Goal: Navigation & Orientation: Find specific page/section

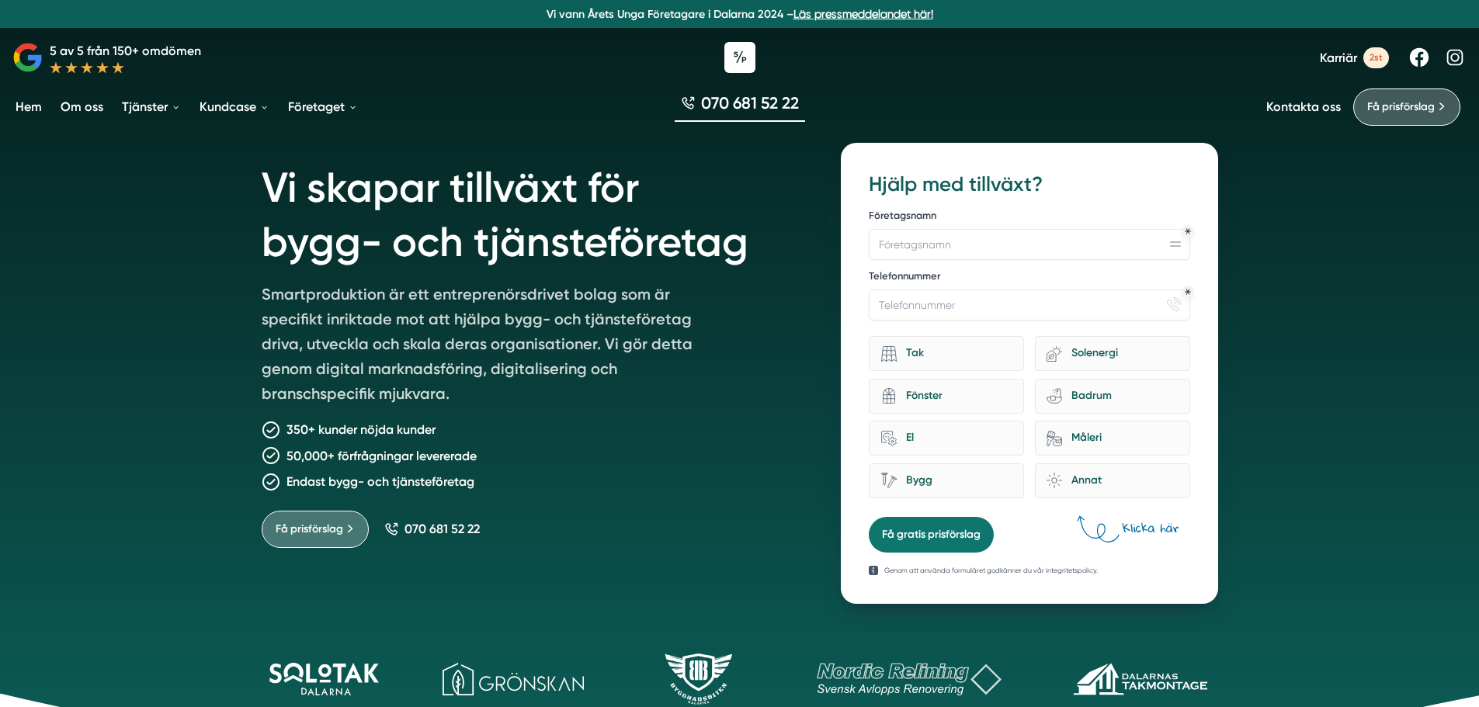
click at [1307, 109] on link "Kontakta oss" at bounding box center [1303, 106] width 75 height 15
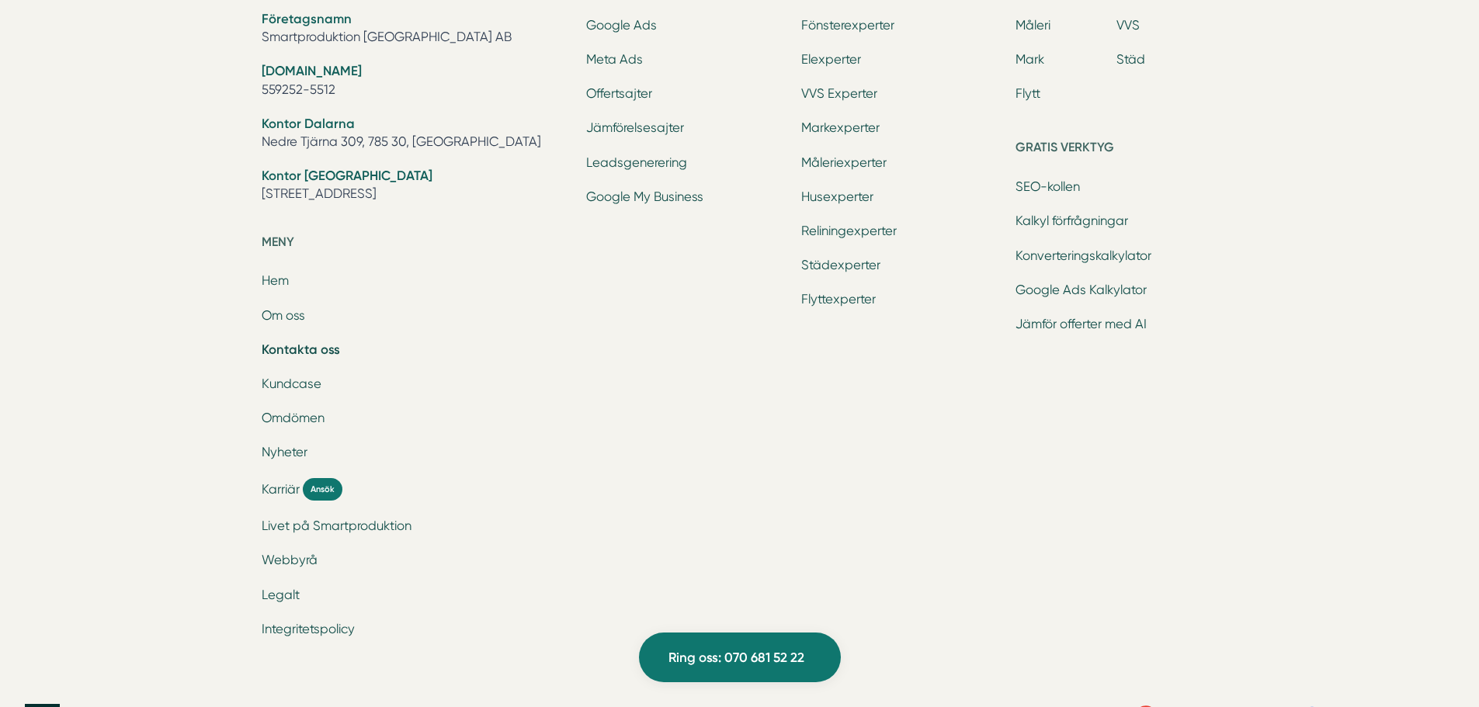
scroll to position [2251, 0]
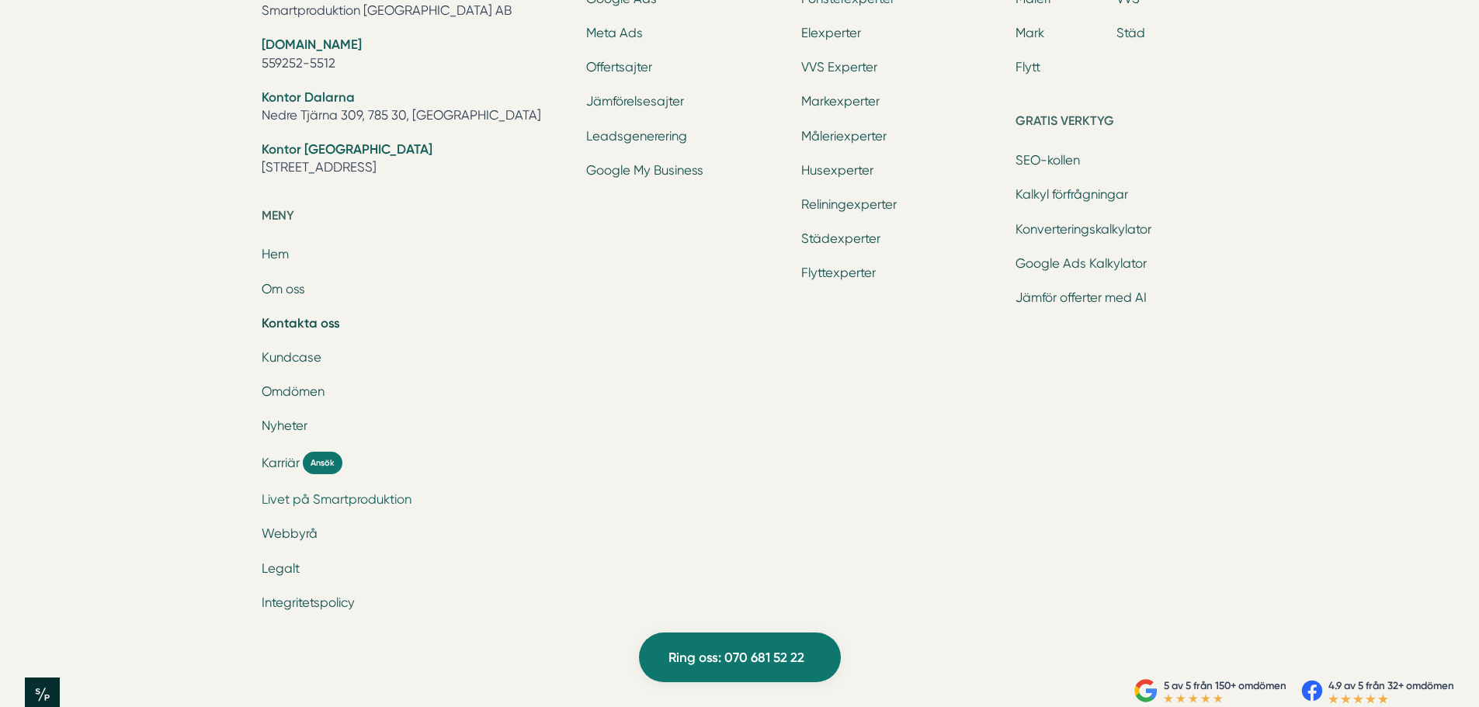
click at [379, 502] on link "Livet på Smartproduktion" at bounding box center [337, 499] width 150 height 15
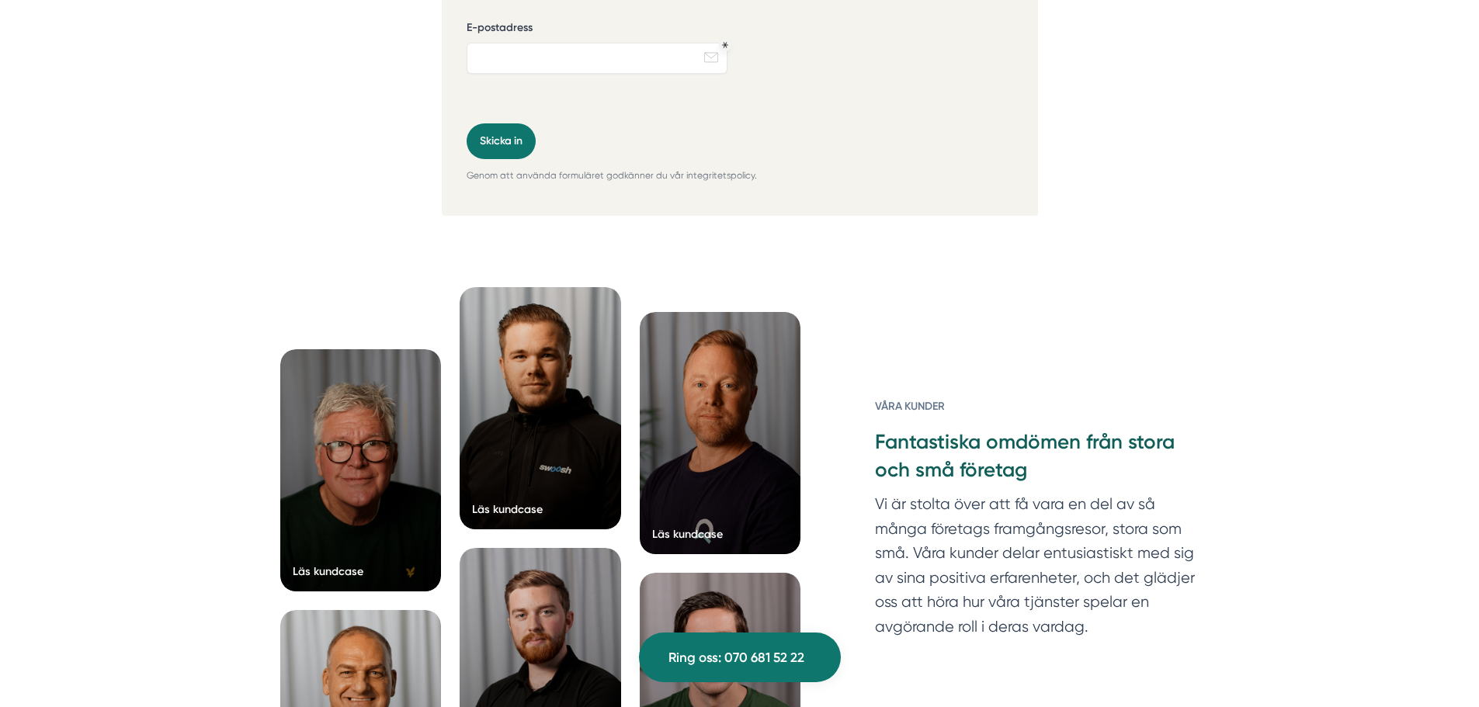
scroll to position [4969, 0]
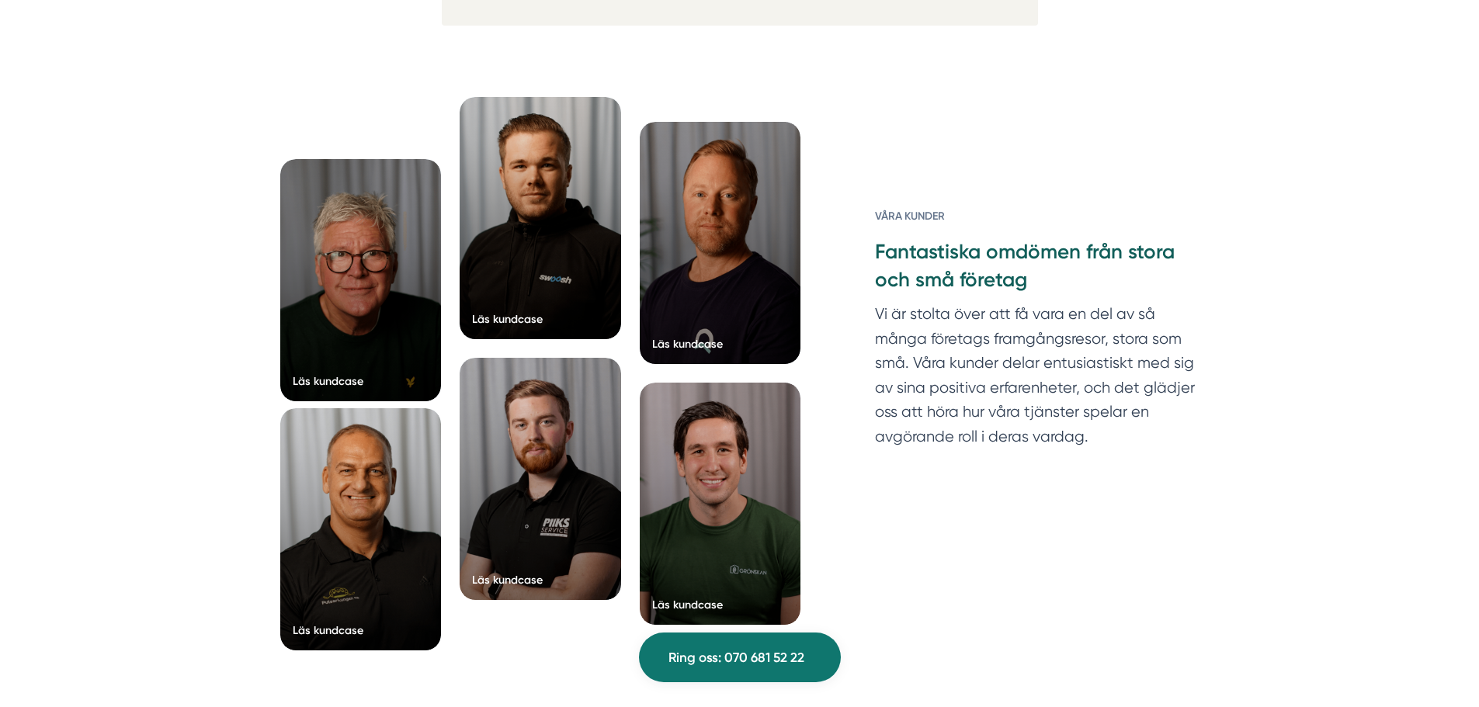
click at [370, 528] on div at bounding box center [360, 529] width 161 height 242
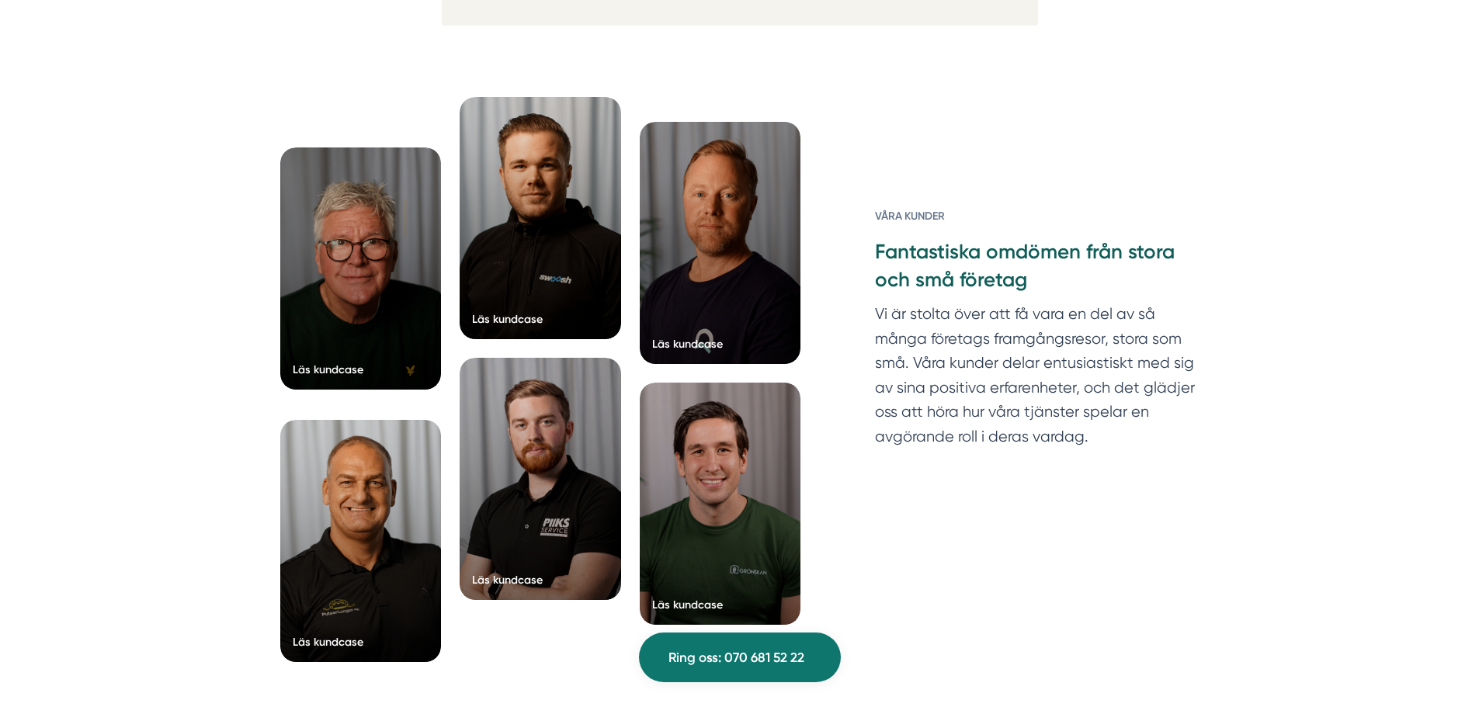
click at [389, 349] on div at bounding box center [360, 269] width 161 height 242
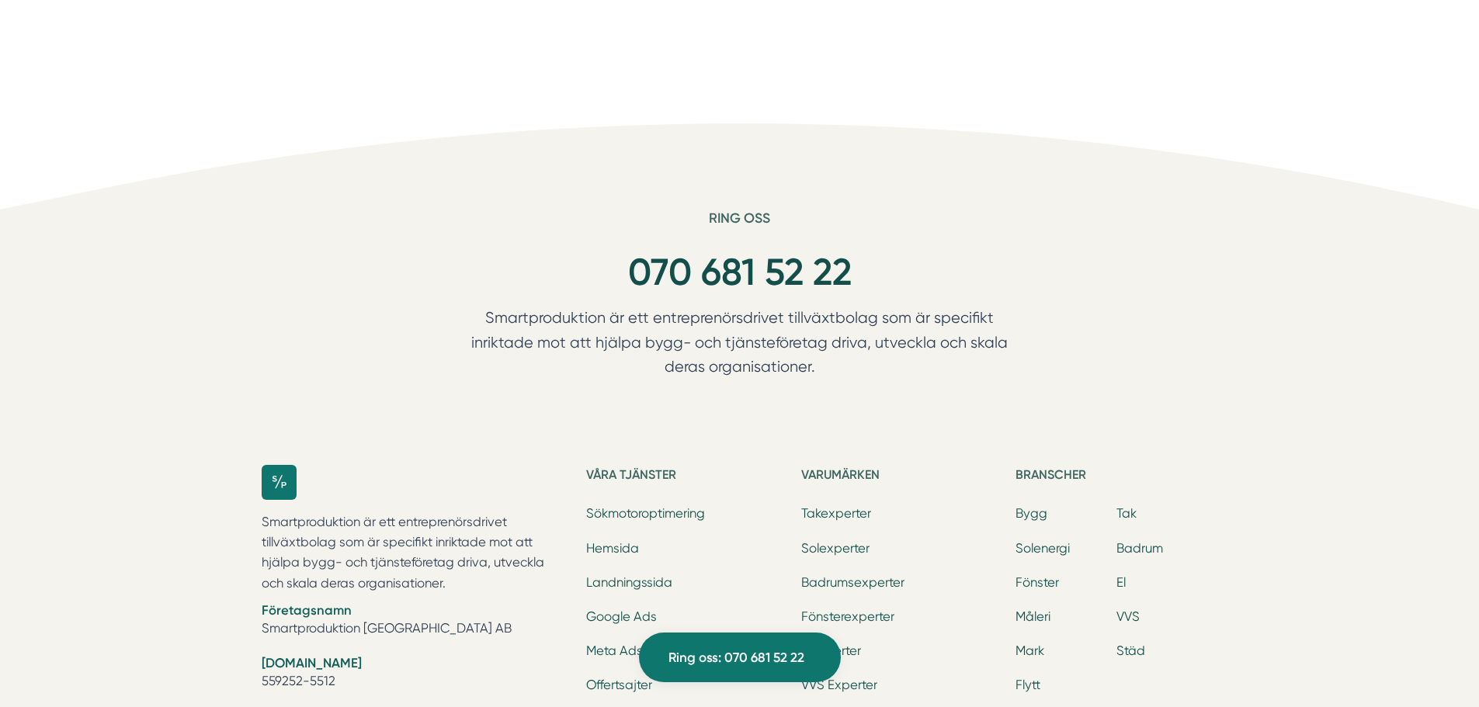
scroll to position [5978, 0]
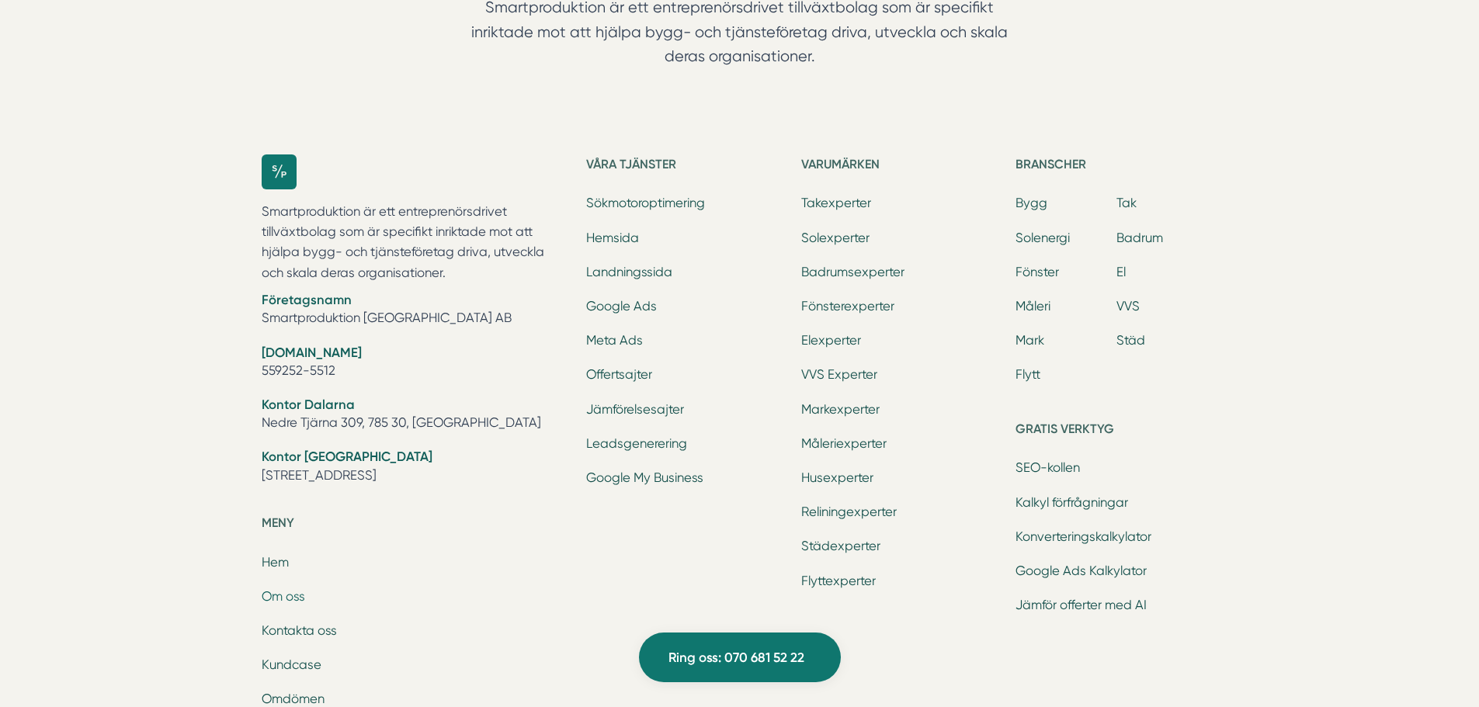
click at [290, 594] on link "Om oss" at bounding box center [283, 596] width 43 height 15
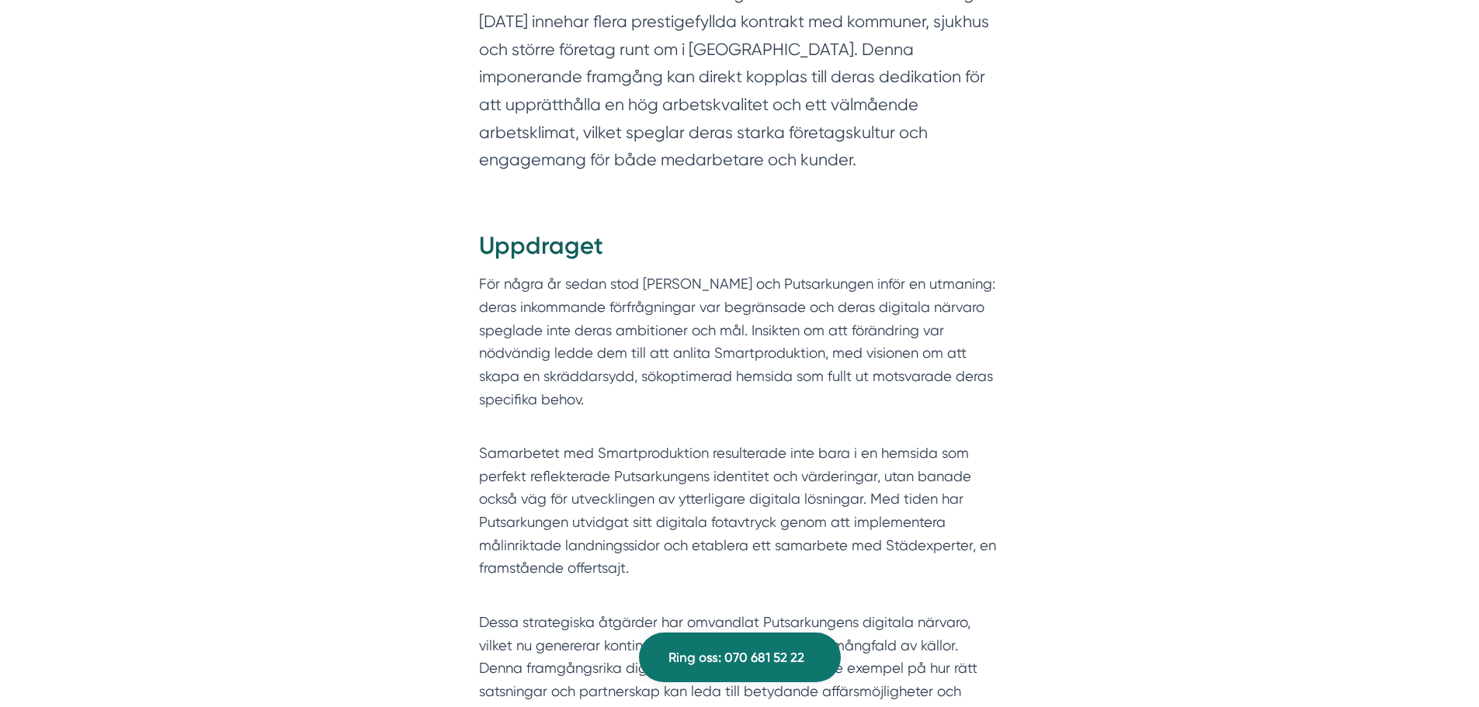
scroll to position [2096, 0]
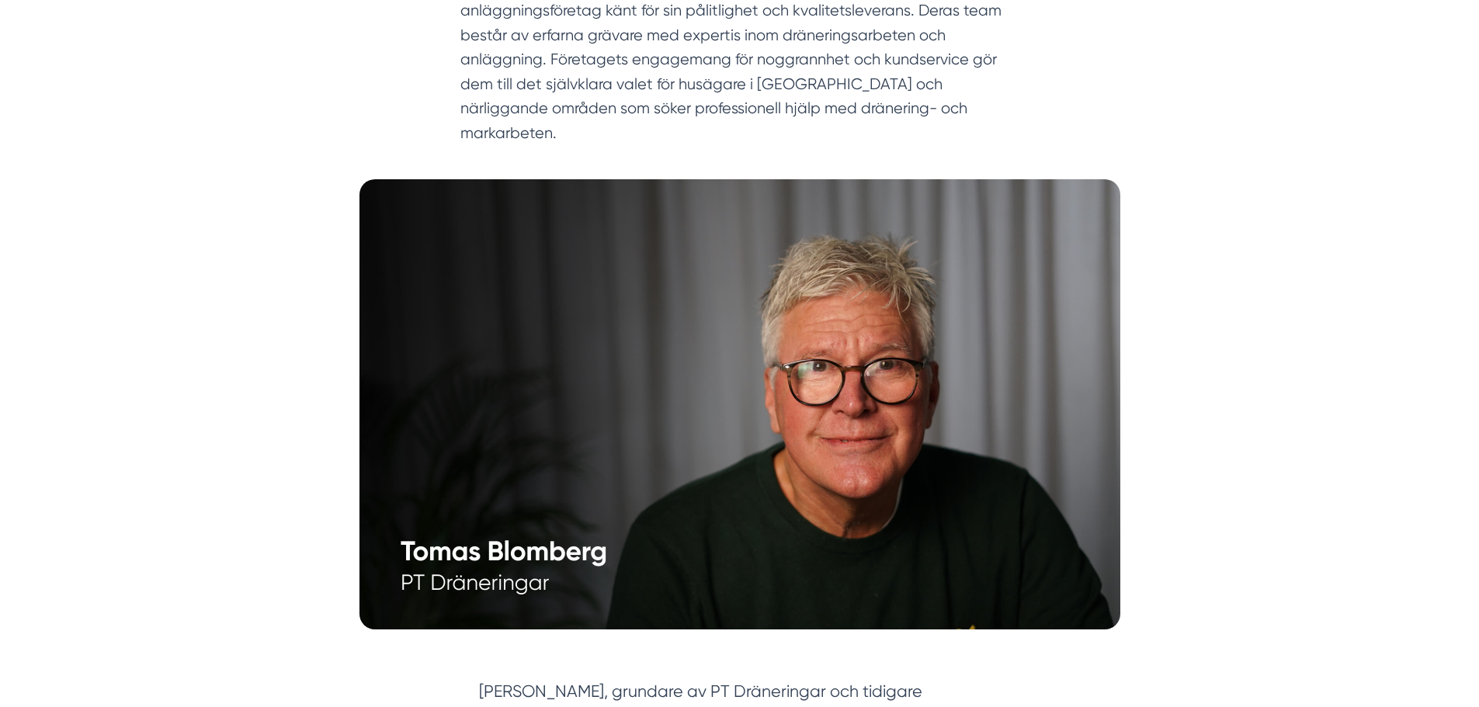
scroll to position [311, 0]
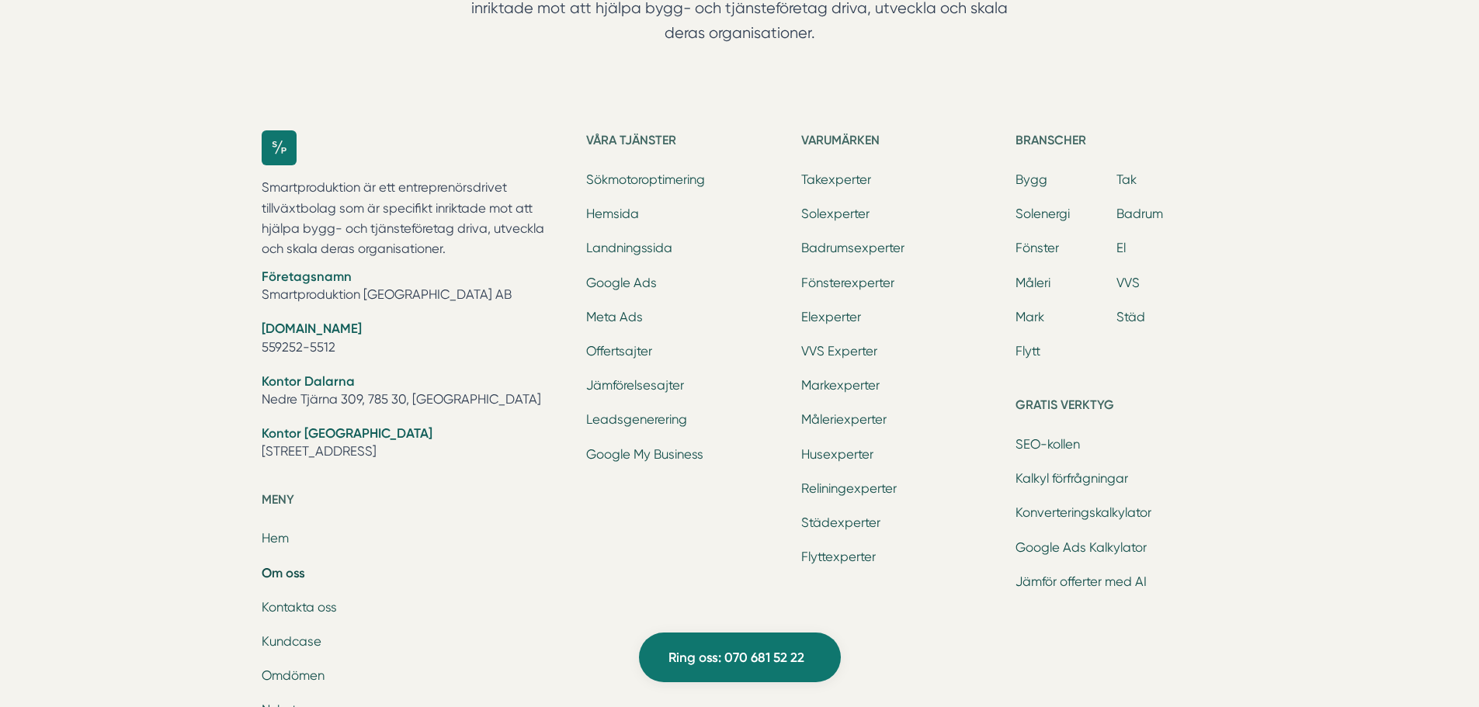
scroll to position [4969, 0]
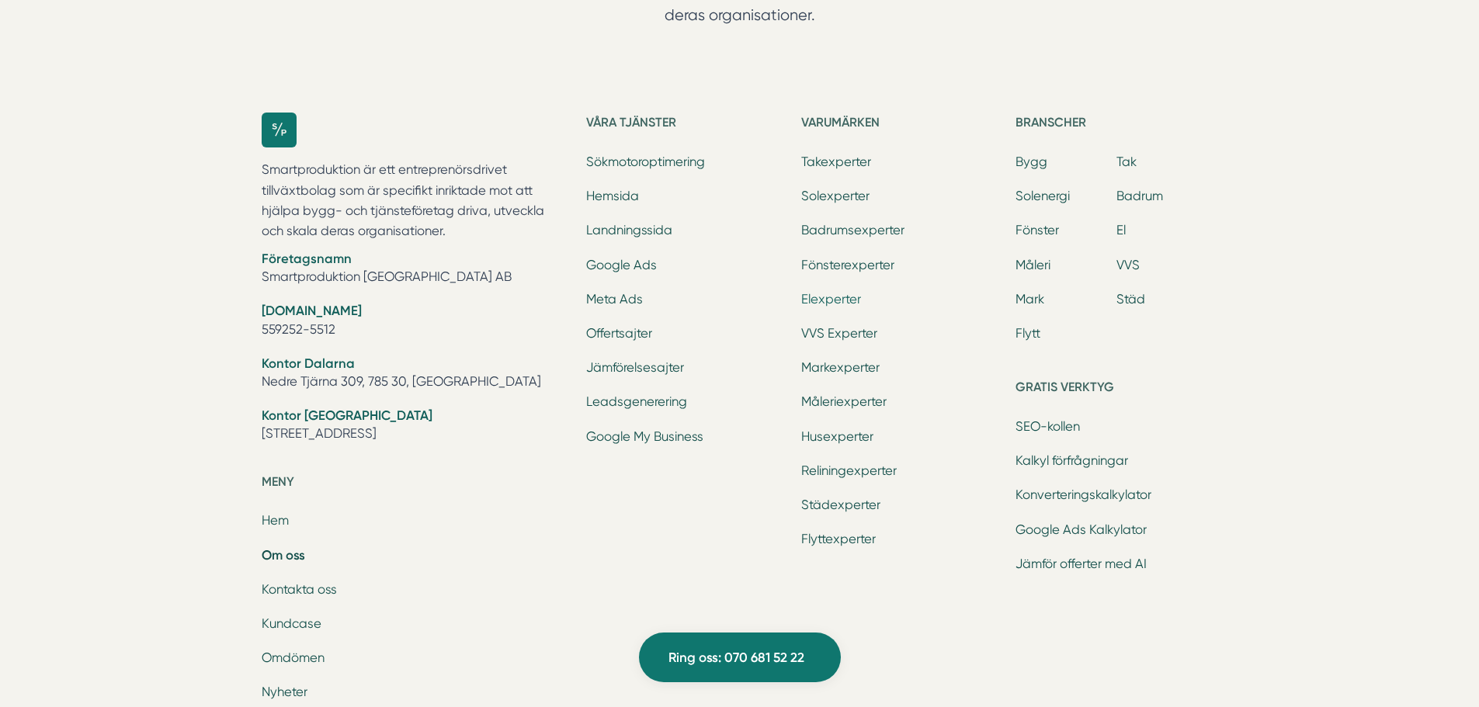
click at [838, 301] on link "Elexperter" at bounding box center [831, 299] width 60 height 15
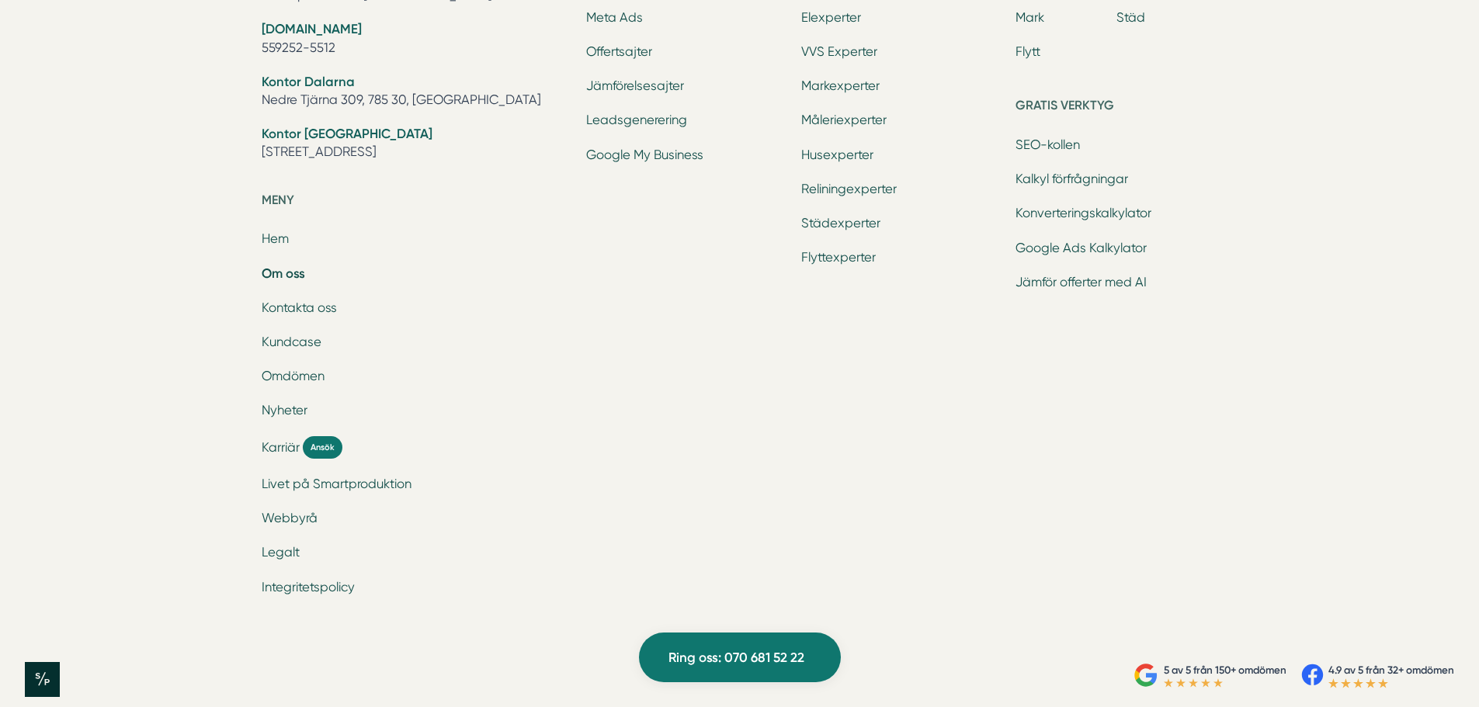
scroll to position [5265, 0]
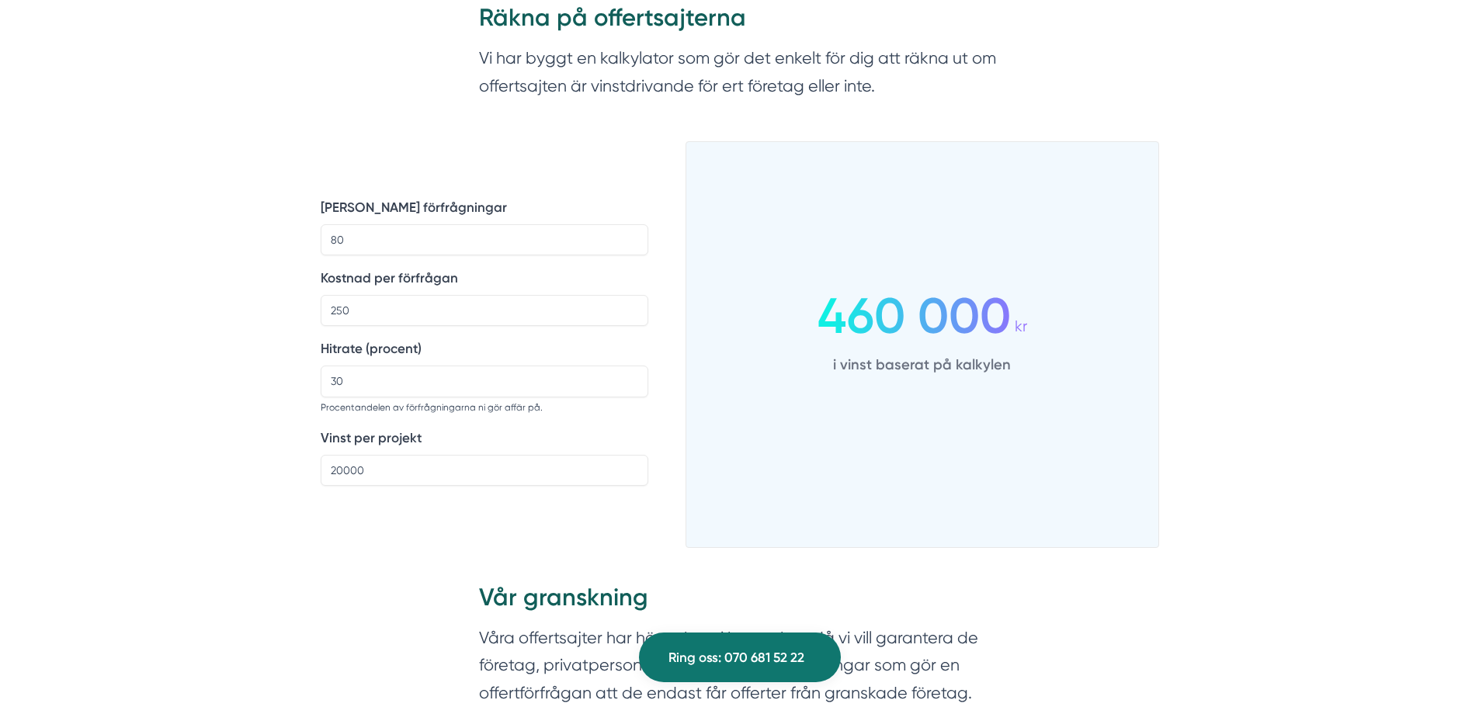
scroll to position [1165, 0]
